Goal: Information Seeking & Learning: Learn about a topic

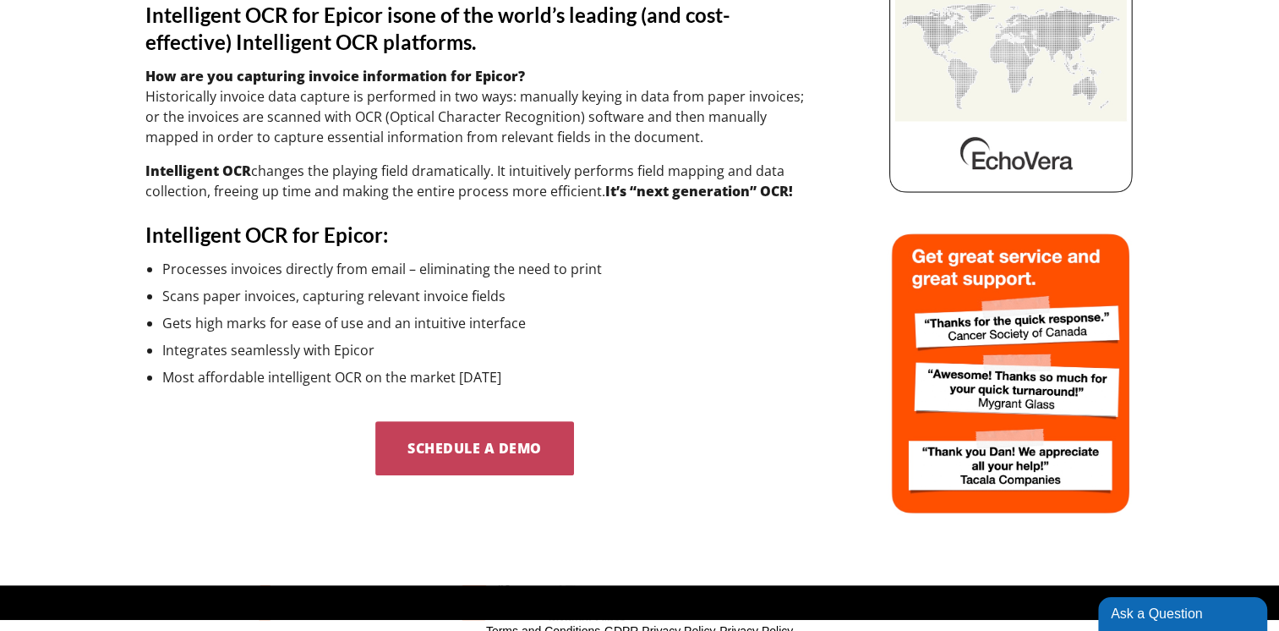
scroll to position [423, 0]
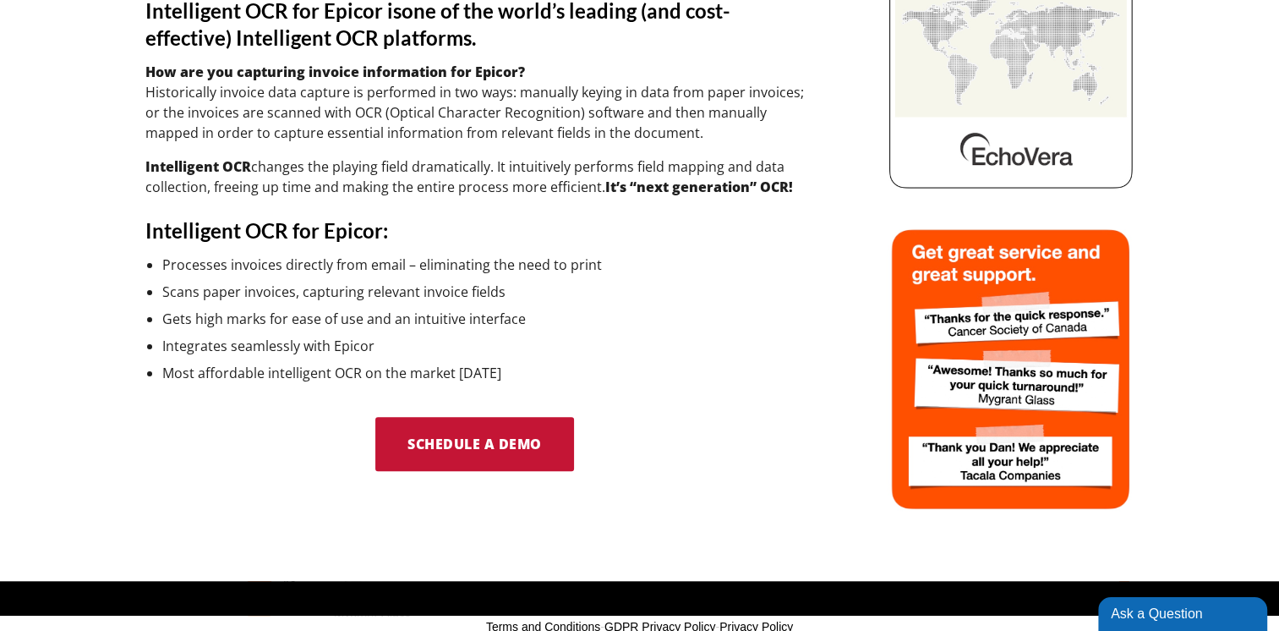
click at [471, 445] on span "Schedule a Demo" at bounding box center [475, 444] width 134 height 19
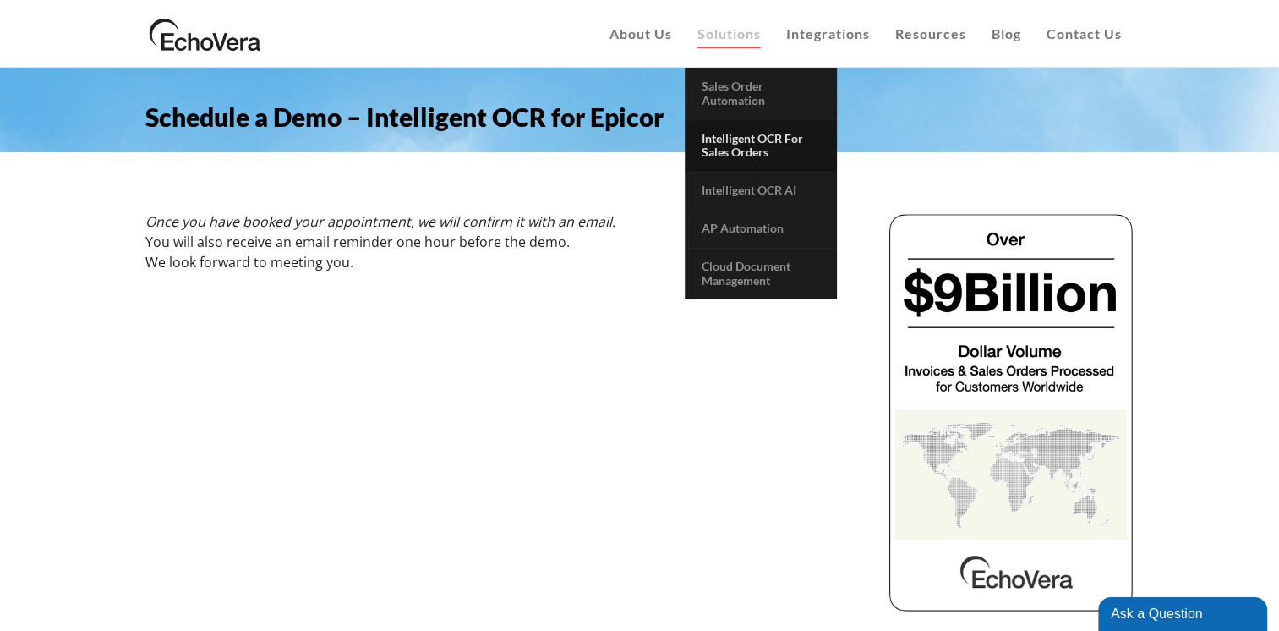
click at [738, 145] on span "Intelligent OCR for Sales Orders" at bounding box center [752, 145] width 101 height 29
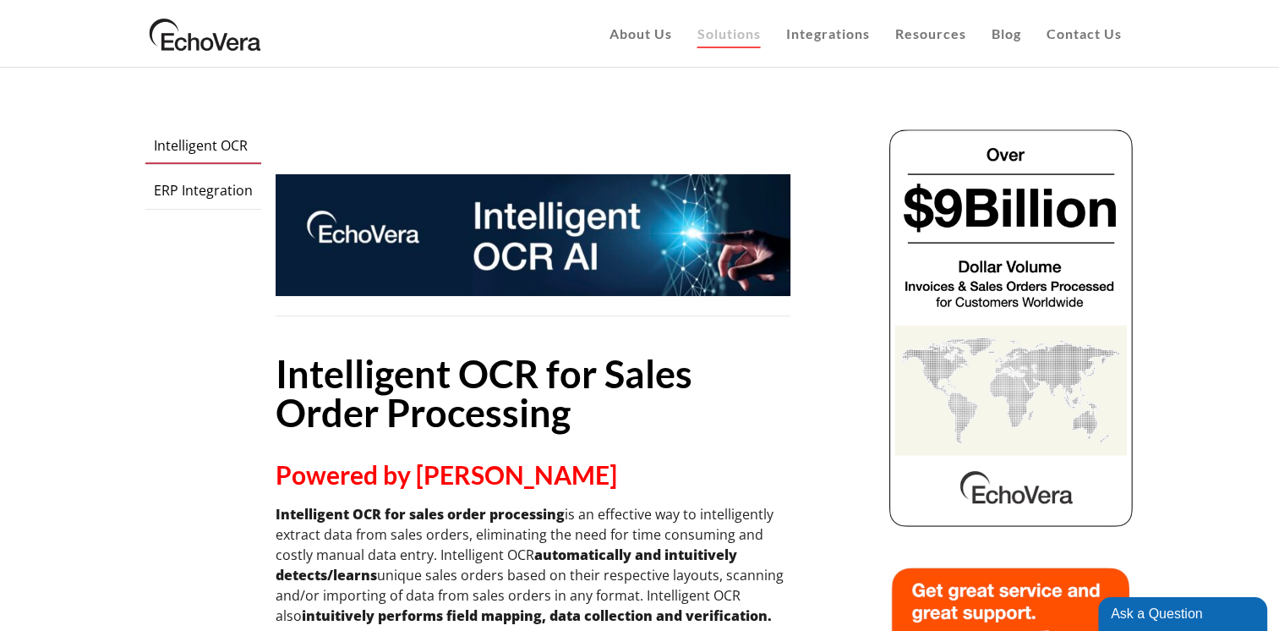
click at [183, 191] on span "ERP Integration" at bounding box center [203, 190] width 99 height 19
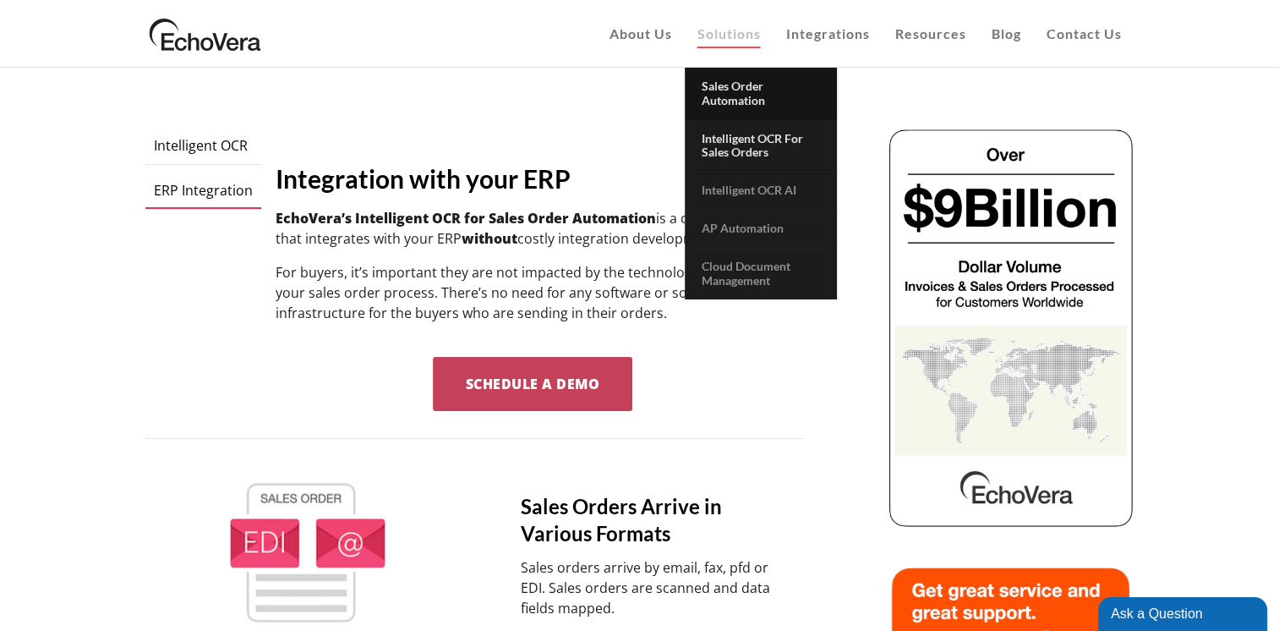
click at [728, 90] on span "Sales Order Automation" at bounding box center [733, 93] width 63 height 29
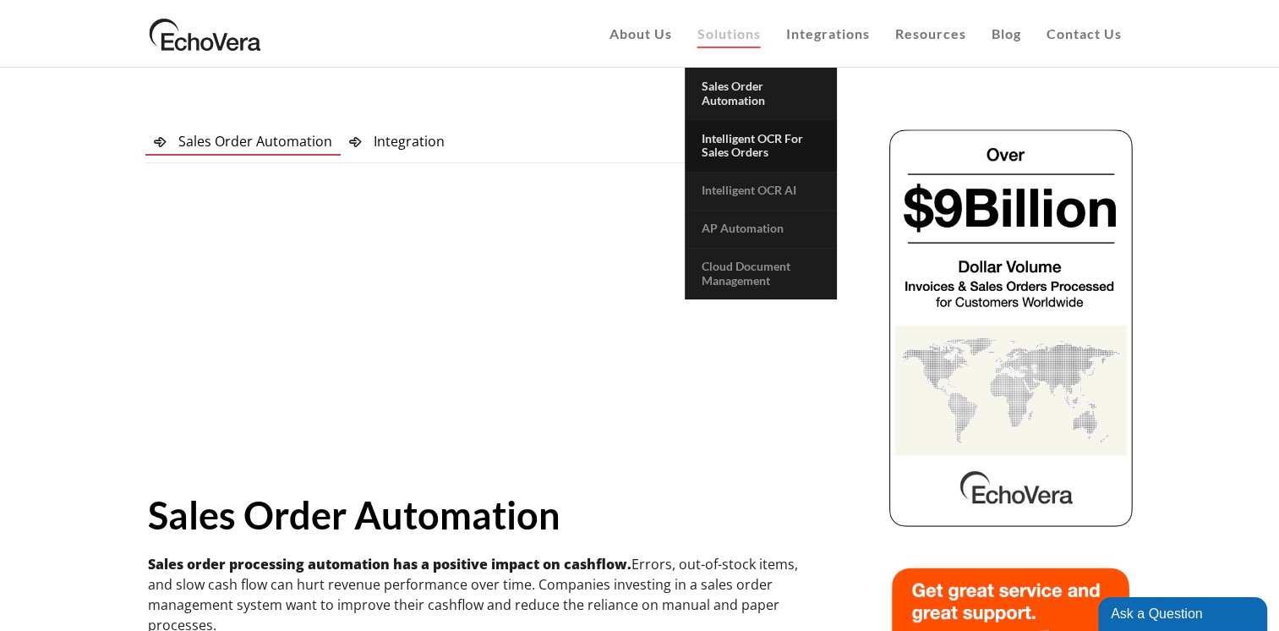
click at [730, 138] on span "Intelligent OCR for Sales Orders" at bounding box center [752, 145] width 101 height 29
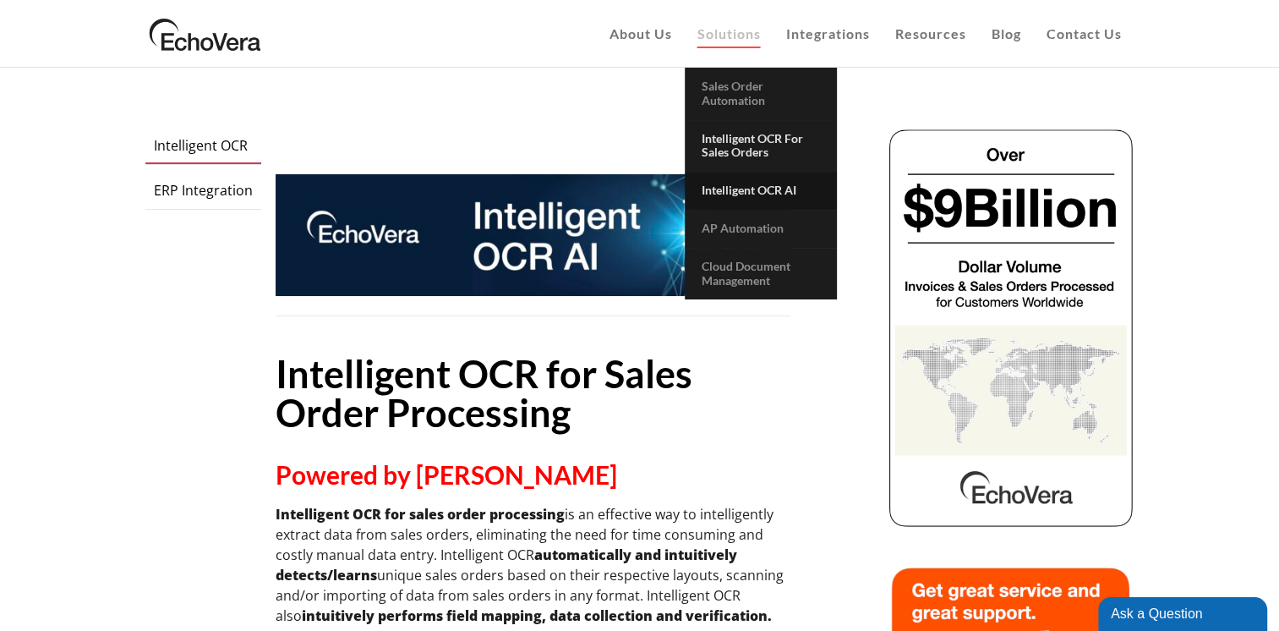
click at [731, 188] on span "Intelligent OCR AI" at bounding box center [749, 190] width 95 height 14
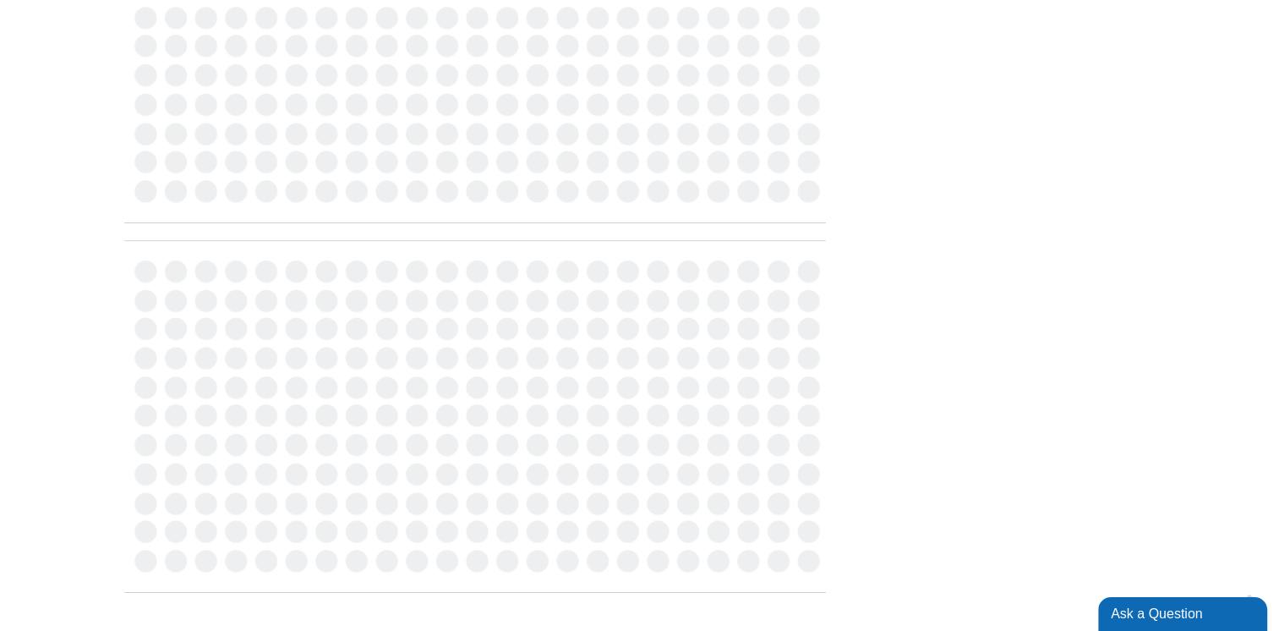
scroll to position [1099, 0]
